Goal: Find specific page/section: Find specific page/section

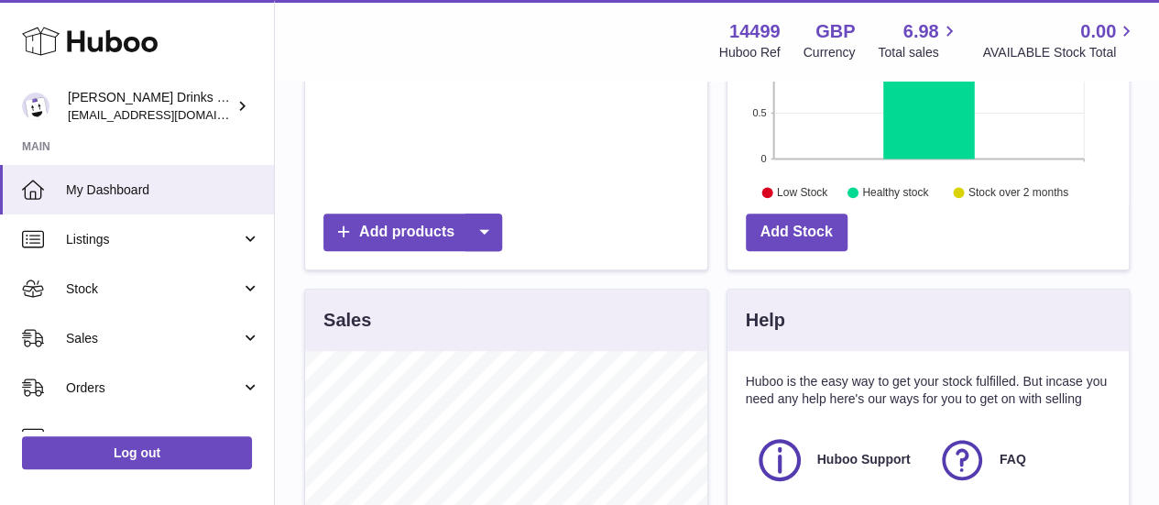
scroll to position [790, 0]
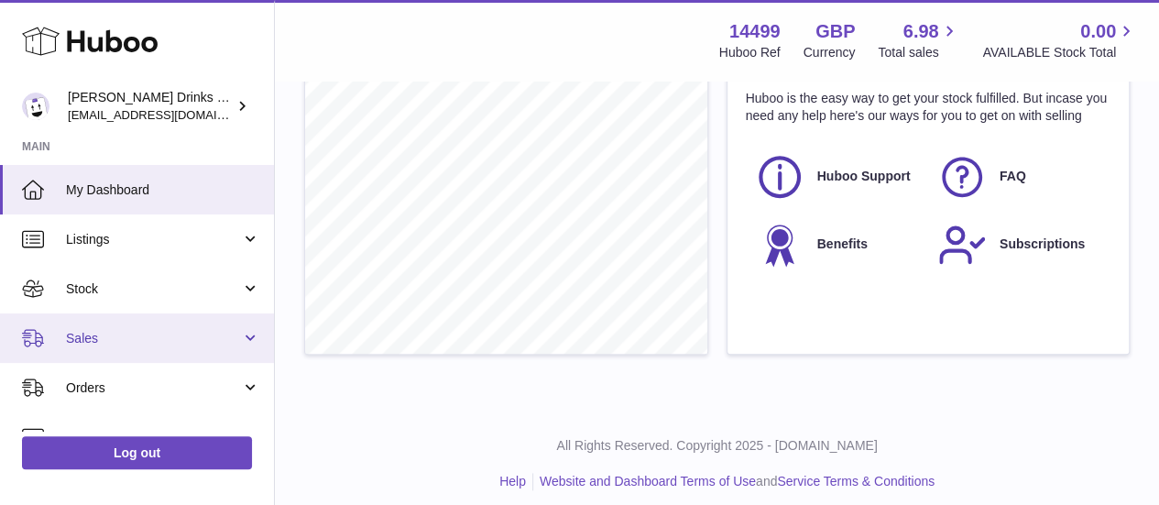
click at [154, 328] on link "Sales" at bounding box center [137, 337] width 274 height 49
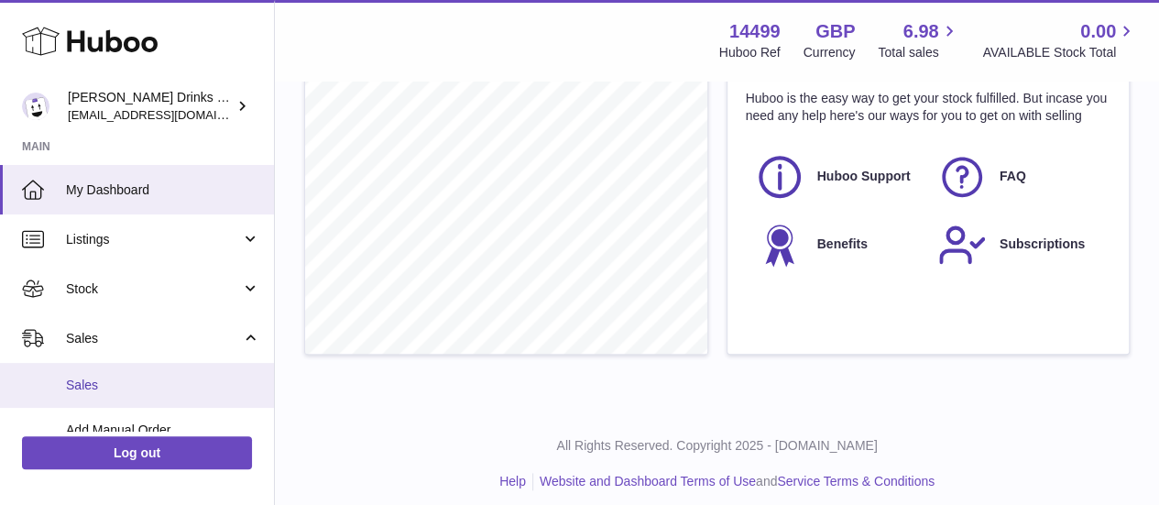
click at [148, 367] on link "Sales" at bounding box center [137, 385] width 274 height 45
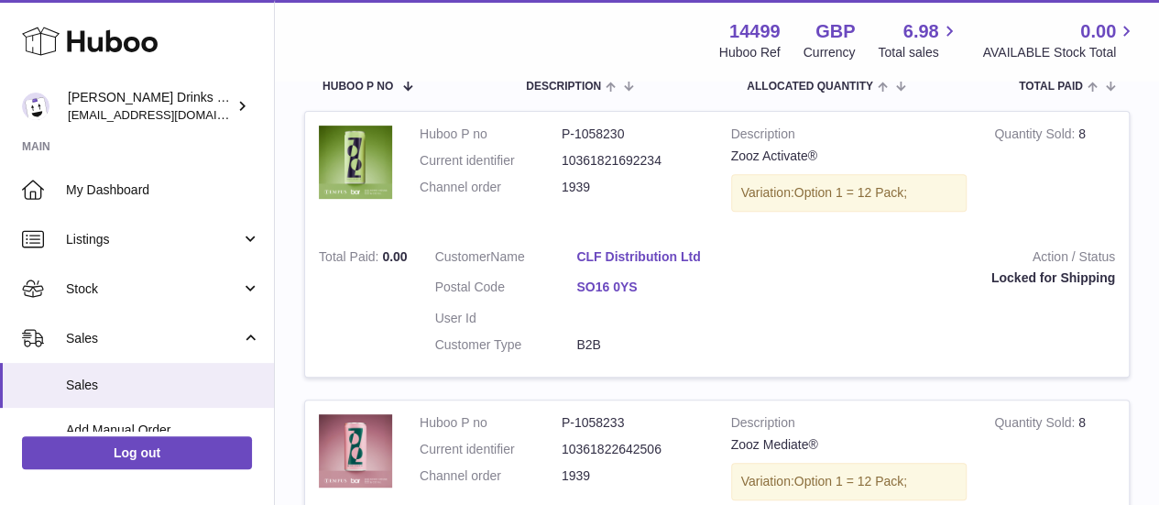
scroll to position [55, 0]
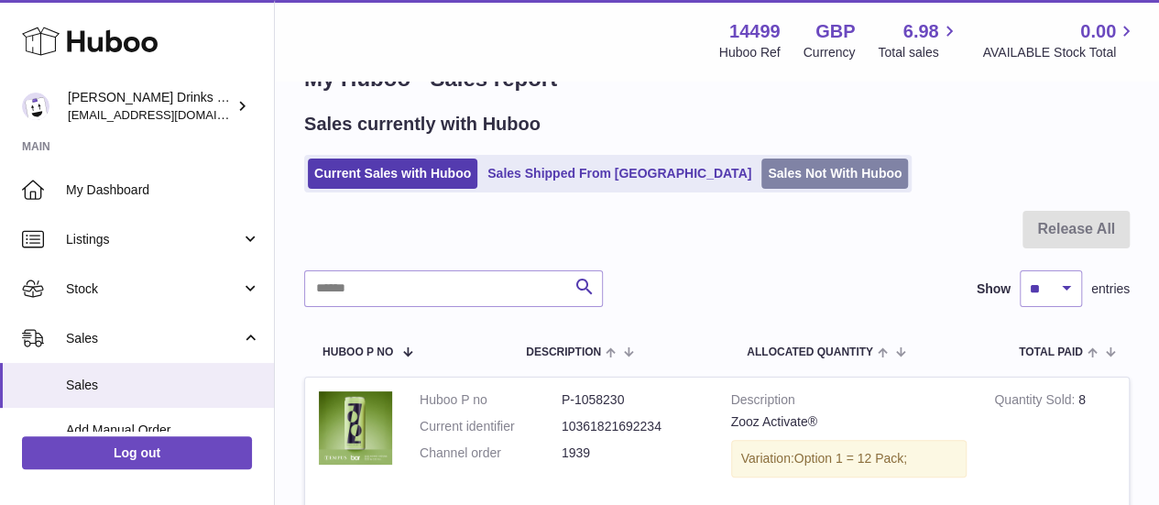
click at [762, 176] on link "Sales Not With Huboo" at bounding box center [835, 174] width 147 height 30
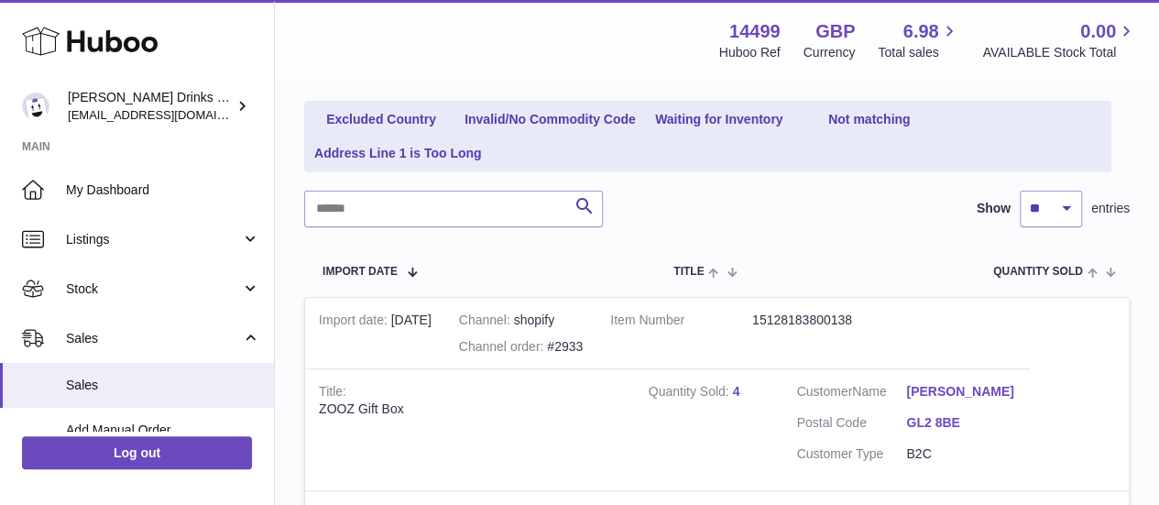
scroll to position [209, 0]
